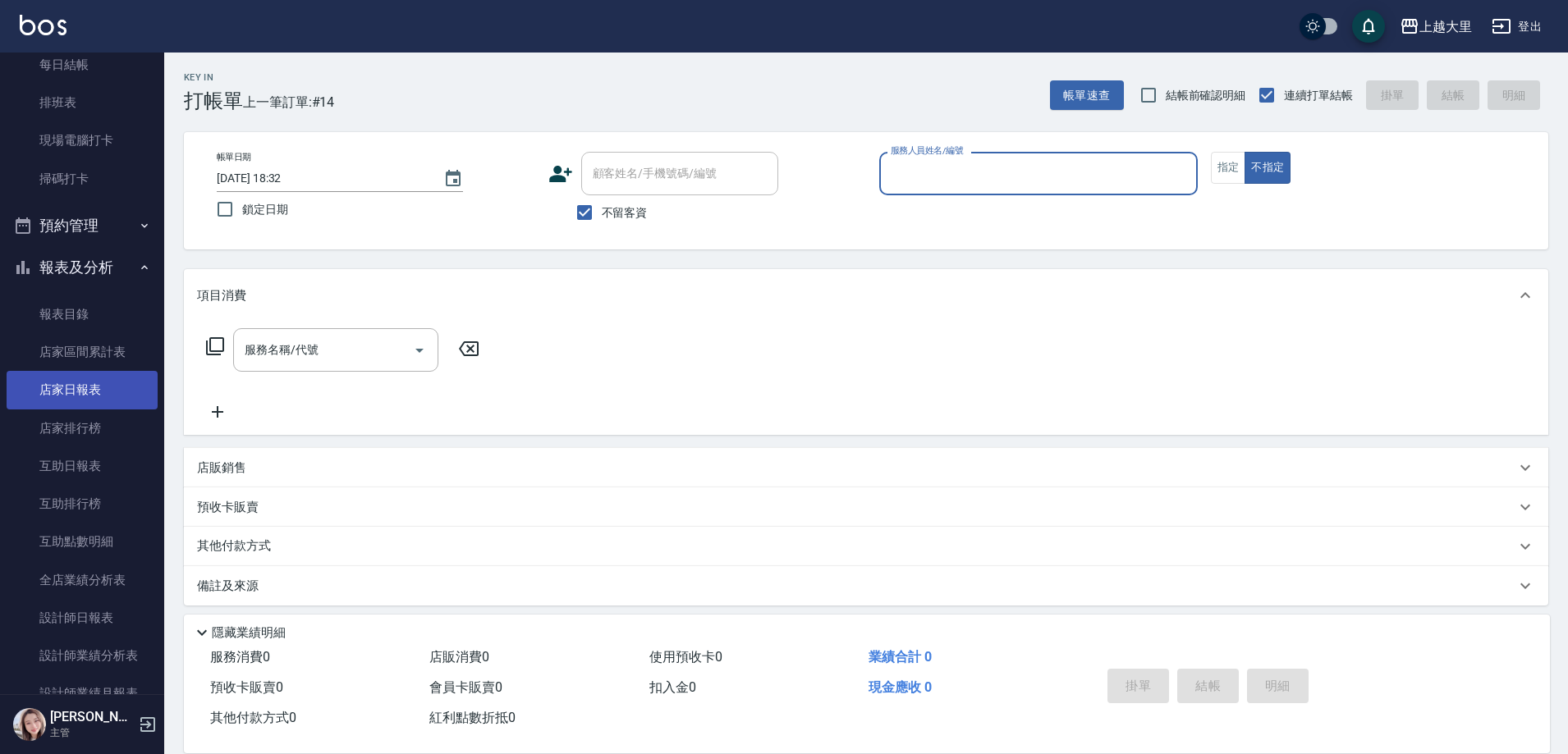
scroll to position [329, 0]
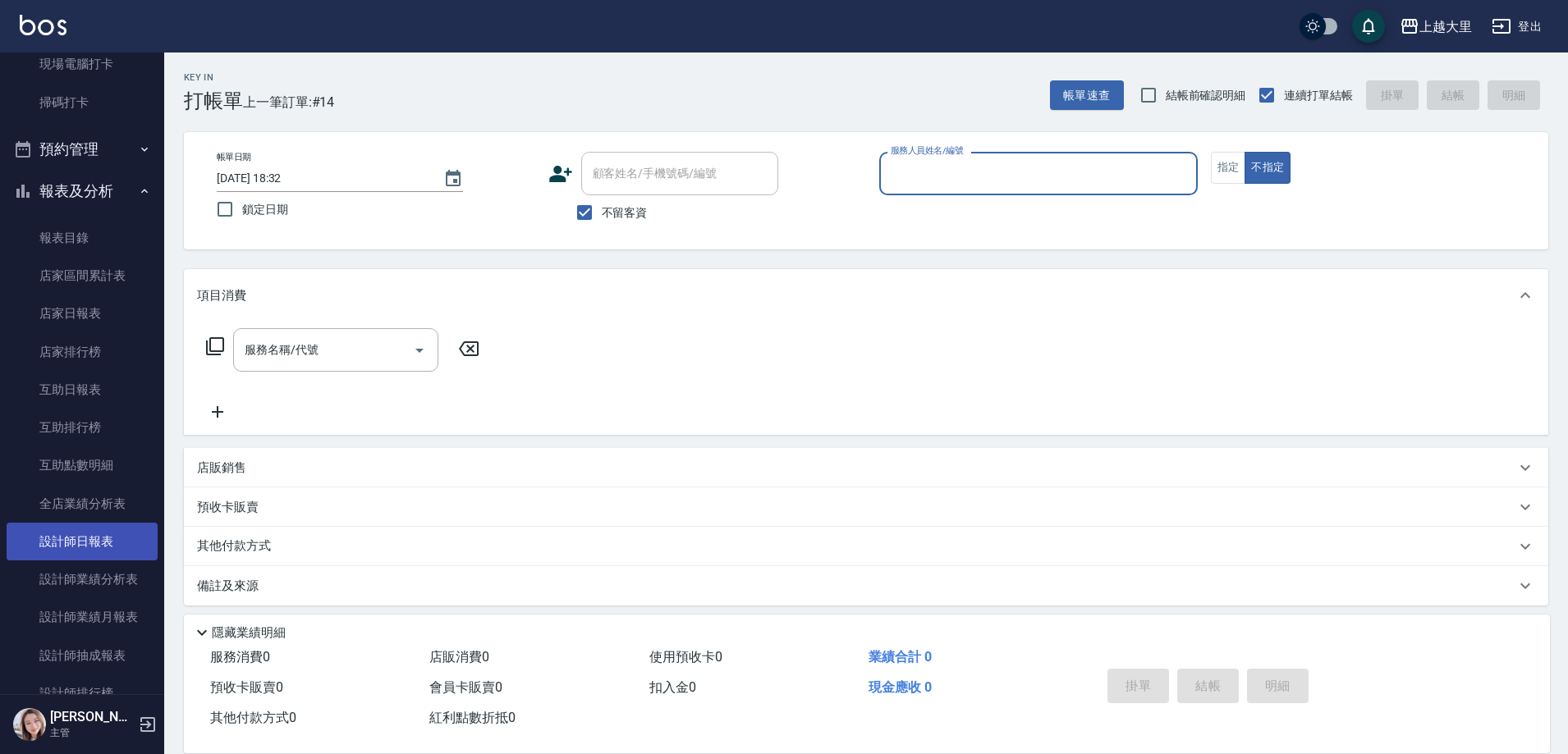
click at [115, 531] on link "設計師日報表" at bounding box center [82, 541] width 151 height 37
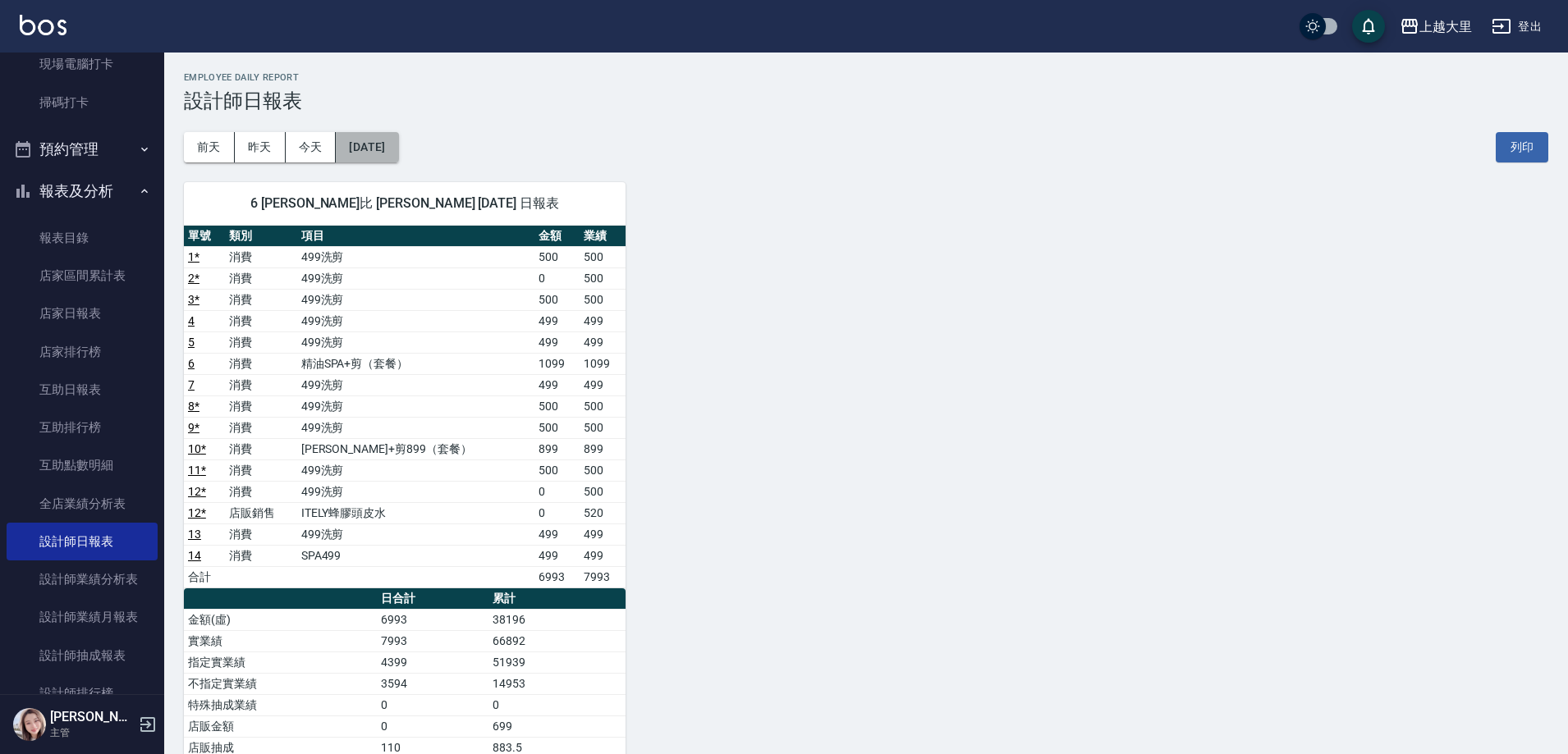
click at [363, 147] on button "[DATE]" at bounding box center [366, 148] width 62 height 31
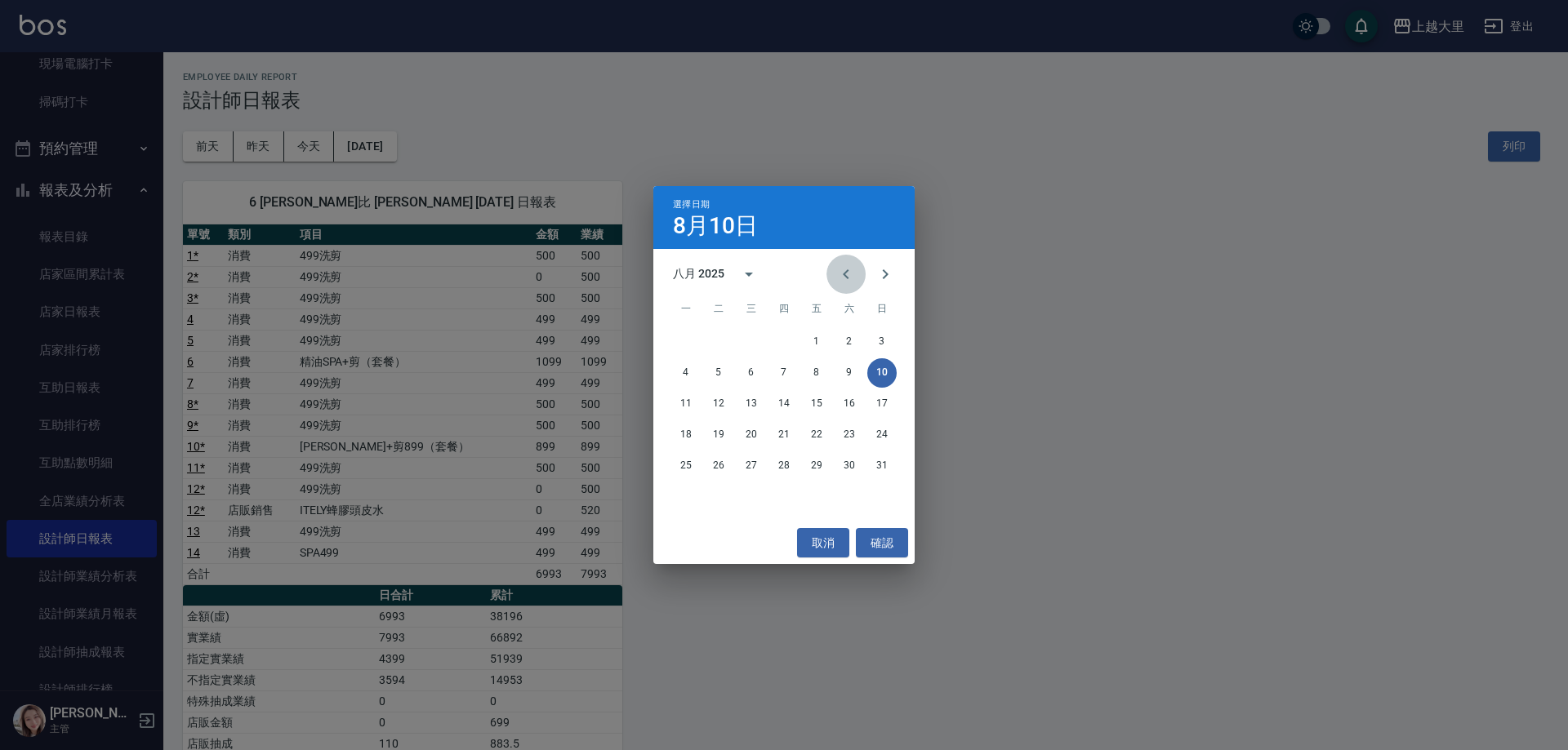
click at [845, 276] on icon "Previous month" at bounding box center [845, 274] width 20 height 20
click at [774, 462] on button "31" at bounding box center [784, 466] width 30 height 30
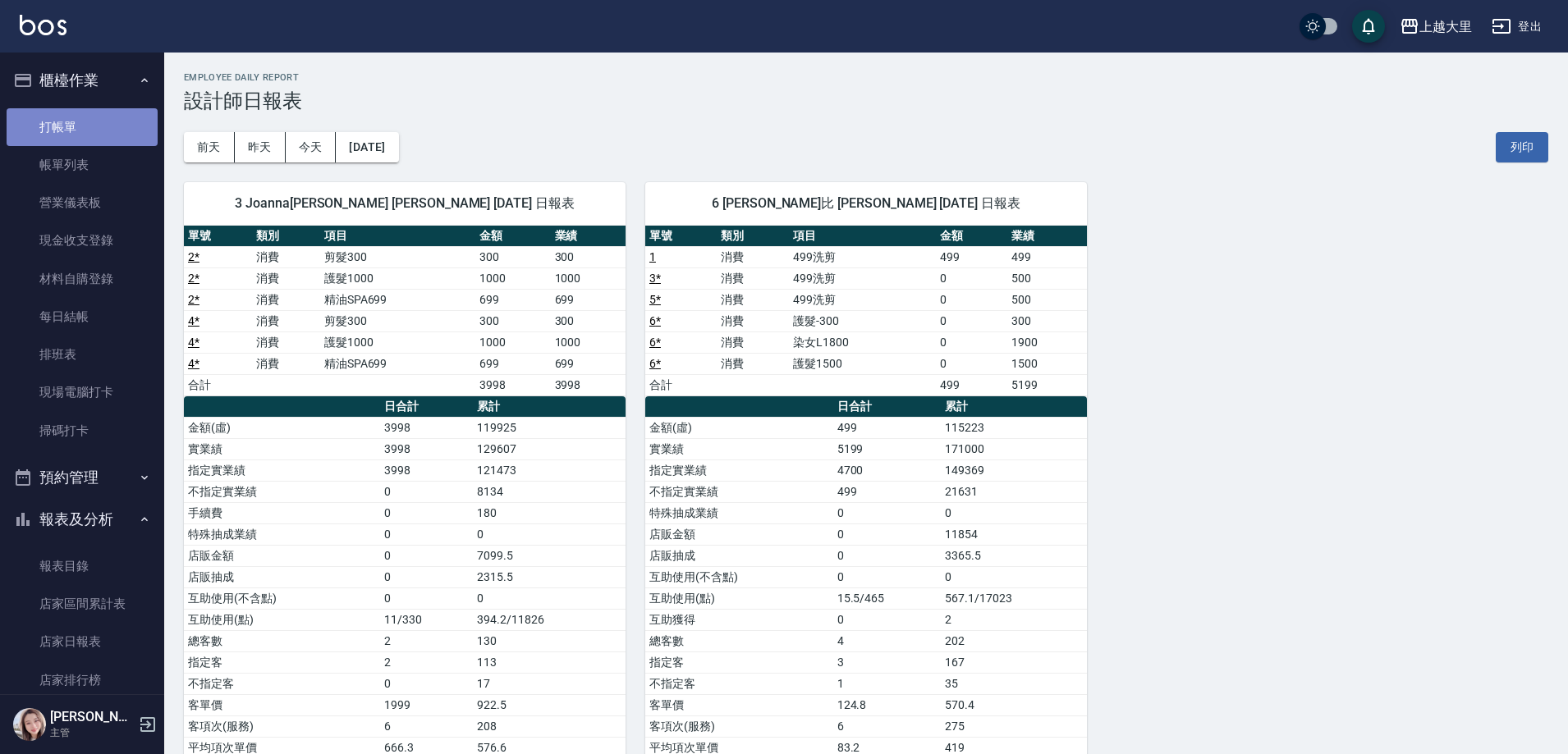
click at [83, 126] on link "打帳單" at bounding box center [82, 126] width 151 height 37
